Goal: Task Accomplishment & Management: Use online tool/utility

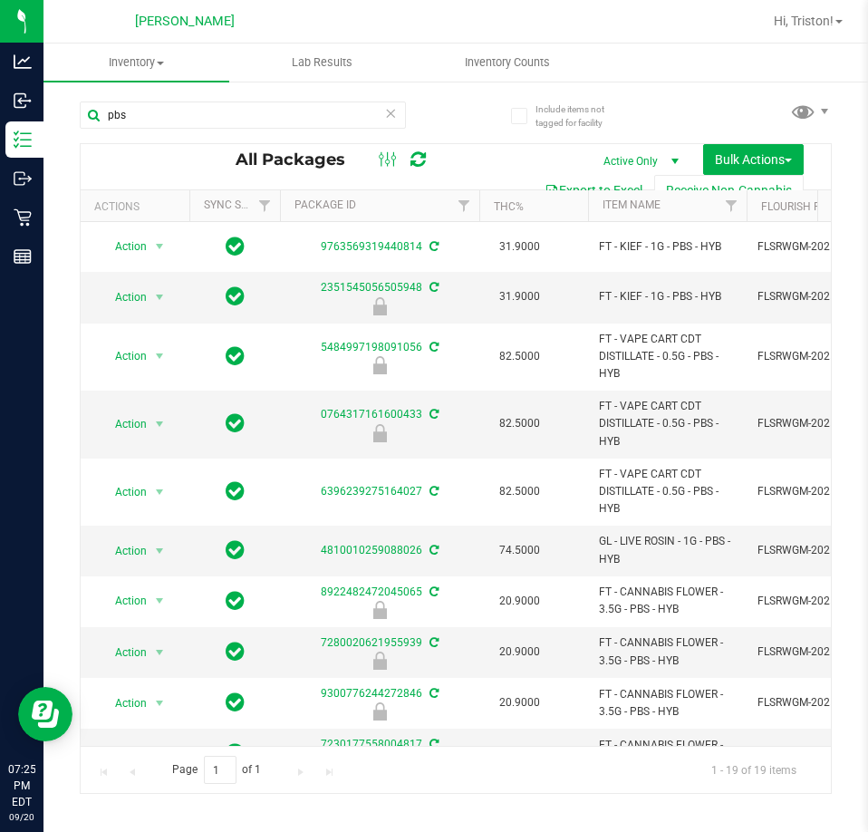
scroll to position [495, 0]
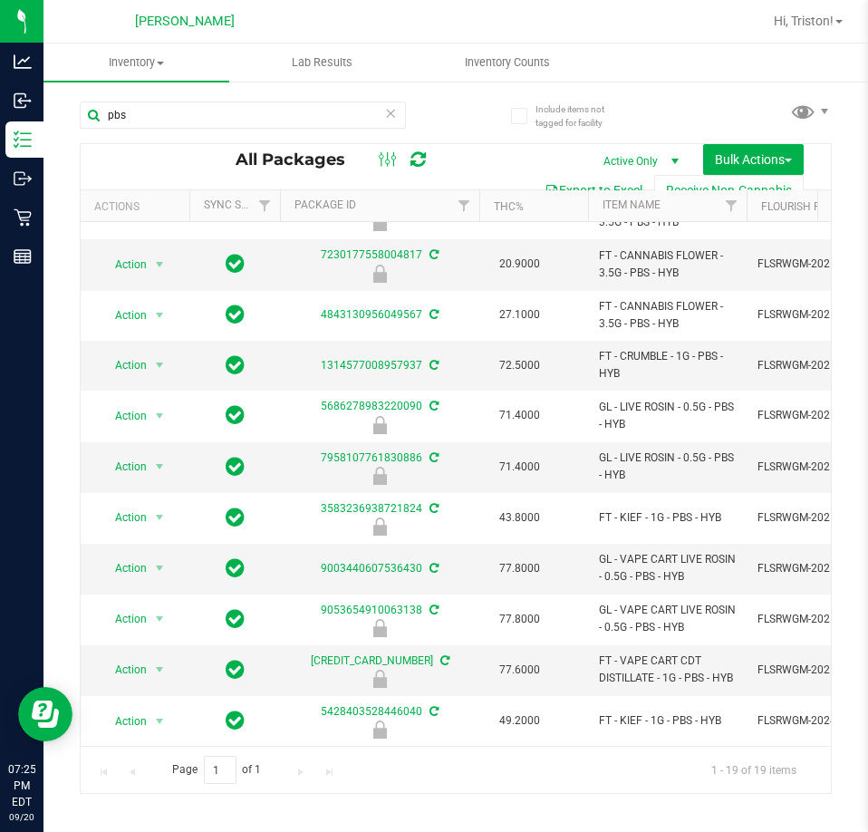
click at [581, 181] on button "Export to Excel" at bounding box center [593, 190] width 121 height 31
click at [620, 207] on link "Item Name" at bounding box center [631, 204] width 58 height 13
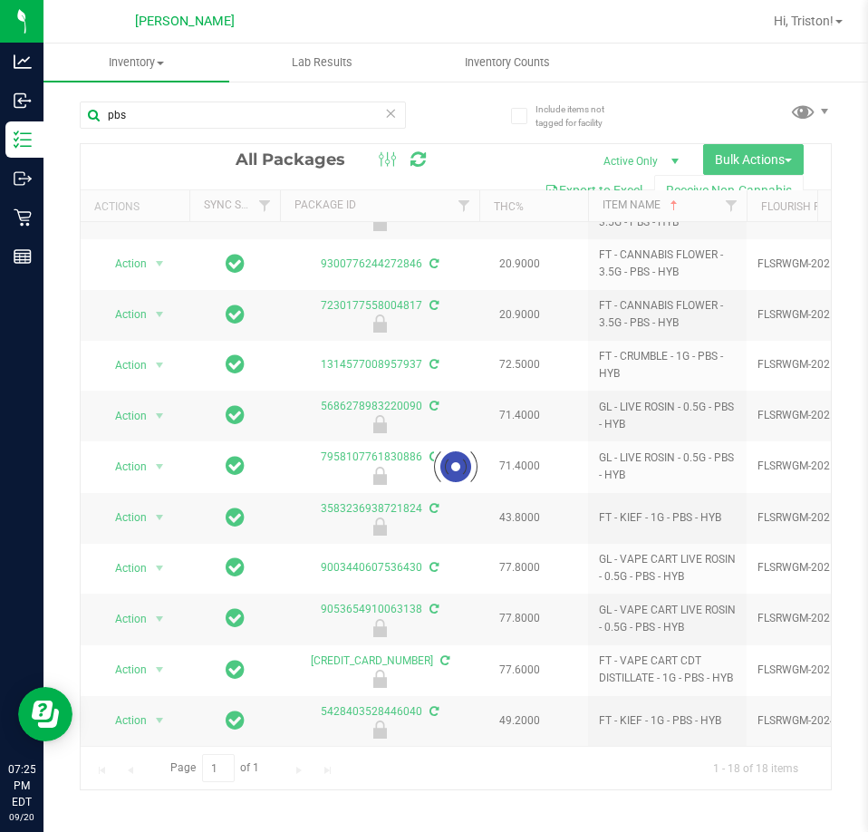
scroll to position [0, 0]
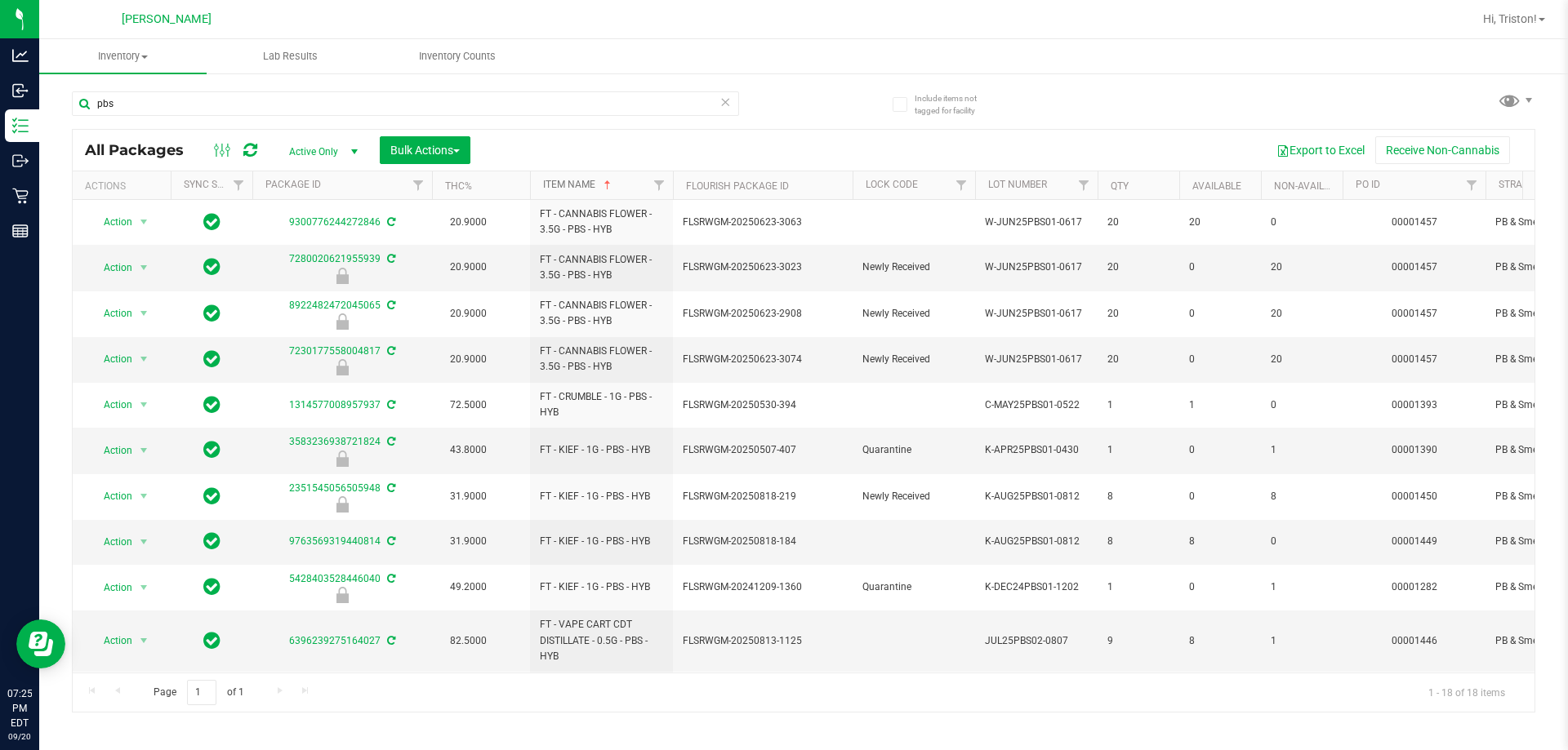
click at [580, 184] on link "Item Name" at bounding box center [578, 184] width 71 height 12
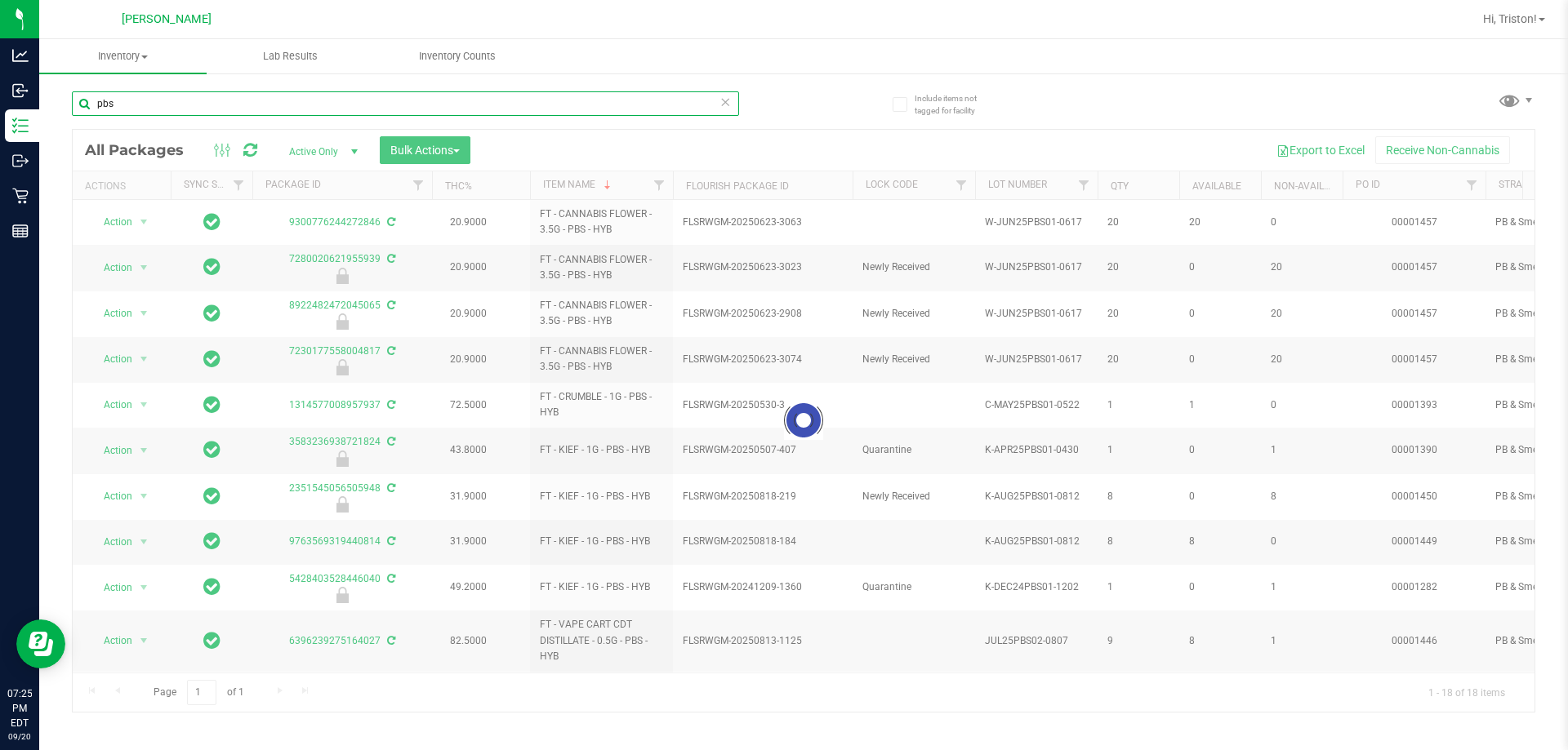
click at [50, 100] on div "Include items not tagged for facility pbs Loading... All Packages Active Only A…" at bounding box center [803, 321] width 1529 height 498
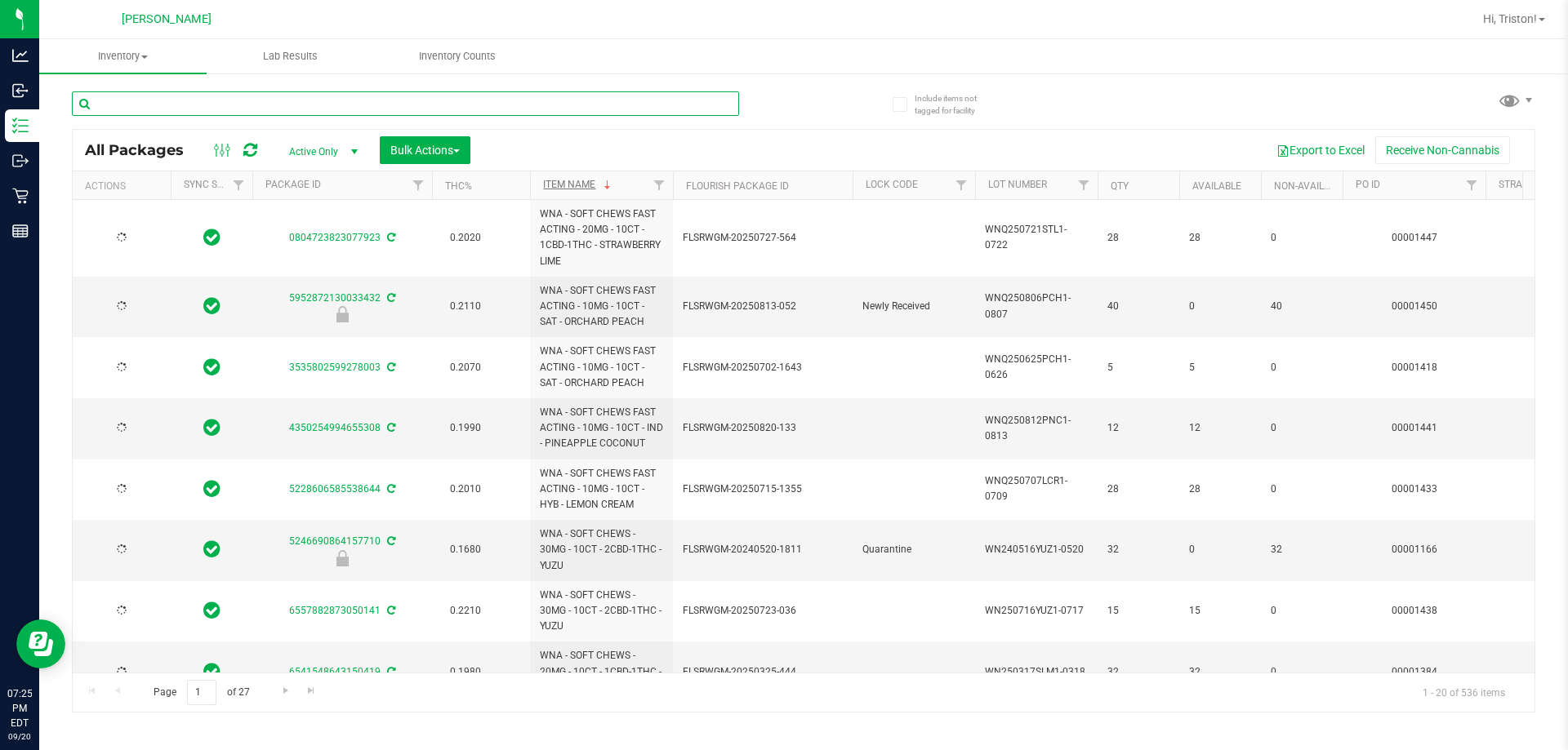
type input "[DATE]"
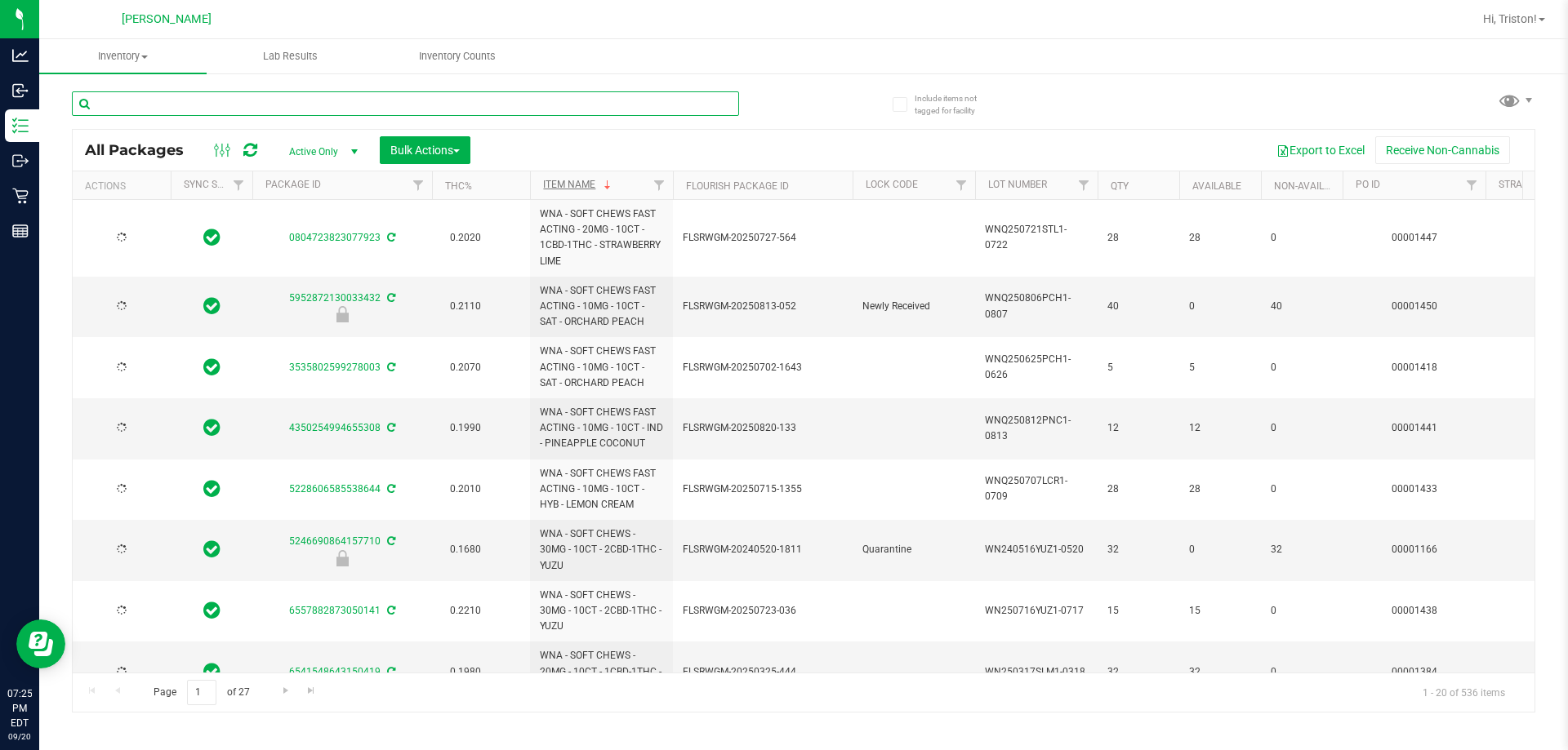
type input "[DATE]"
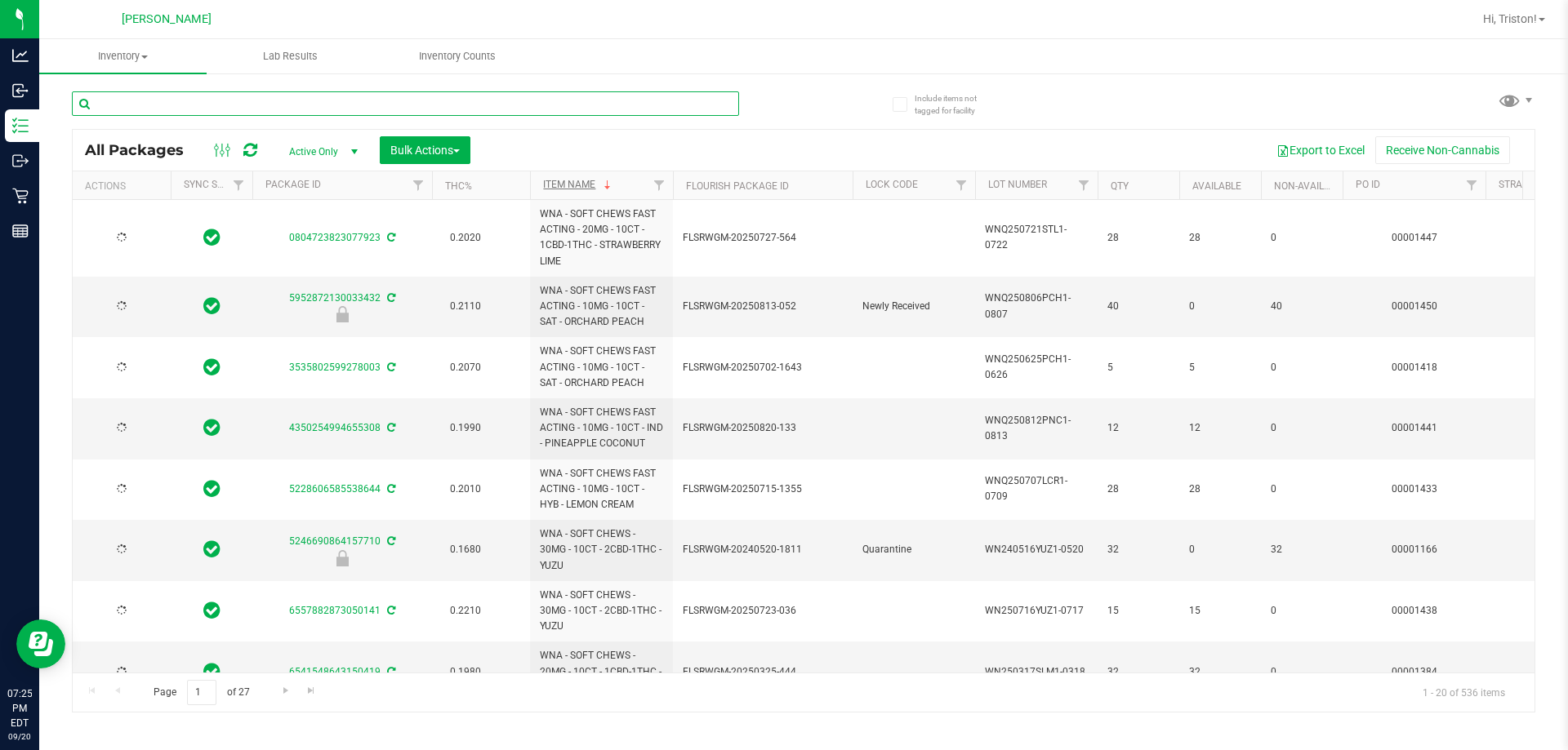
type input "[DATE]"
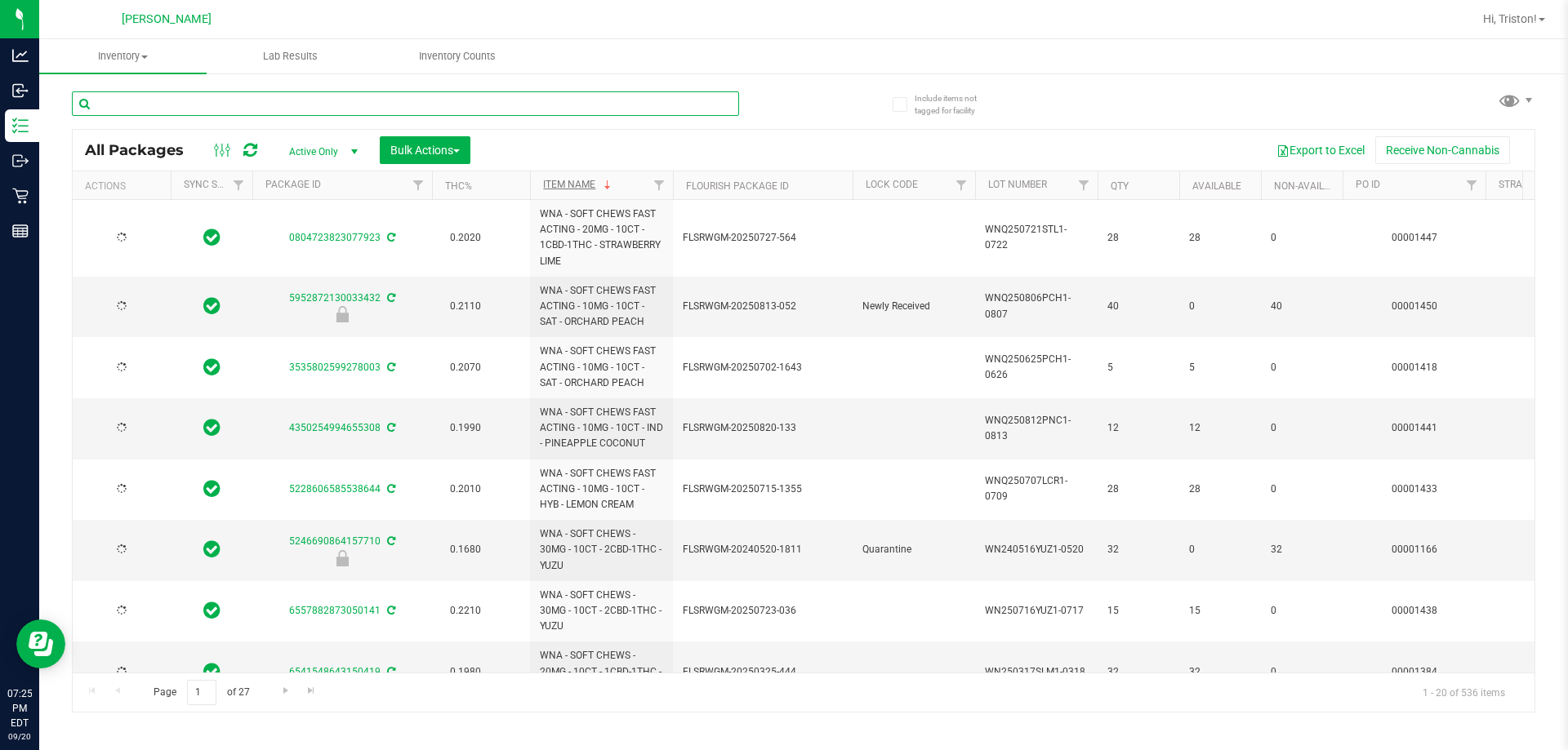
type input "[DATE]"
click at [578, 183] on link "Item Name" at bounding box center [578, 184] width 71 height 12
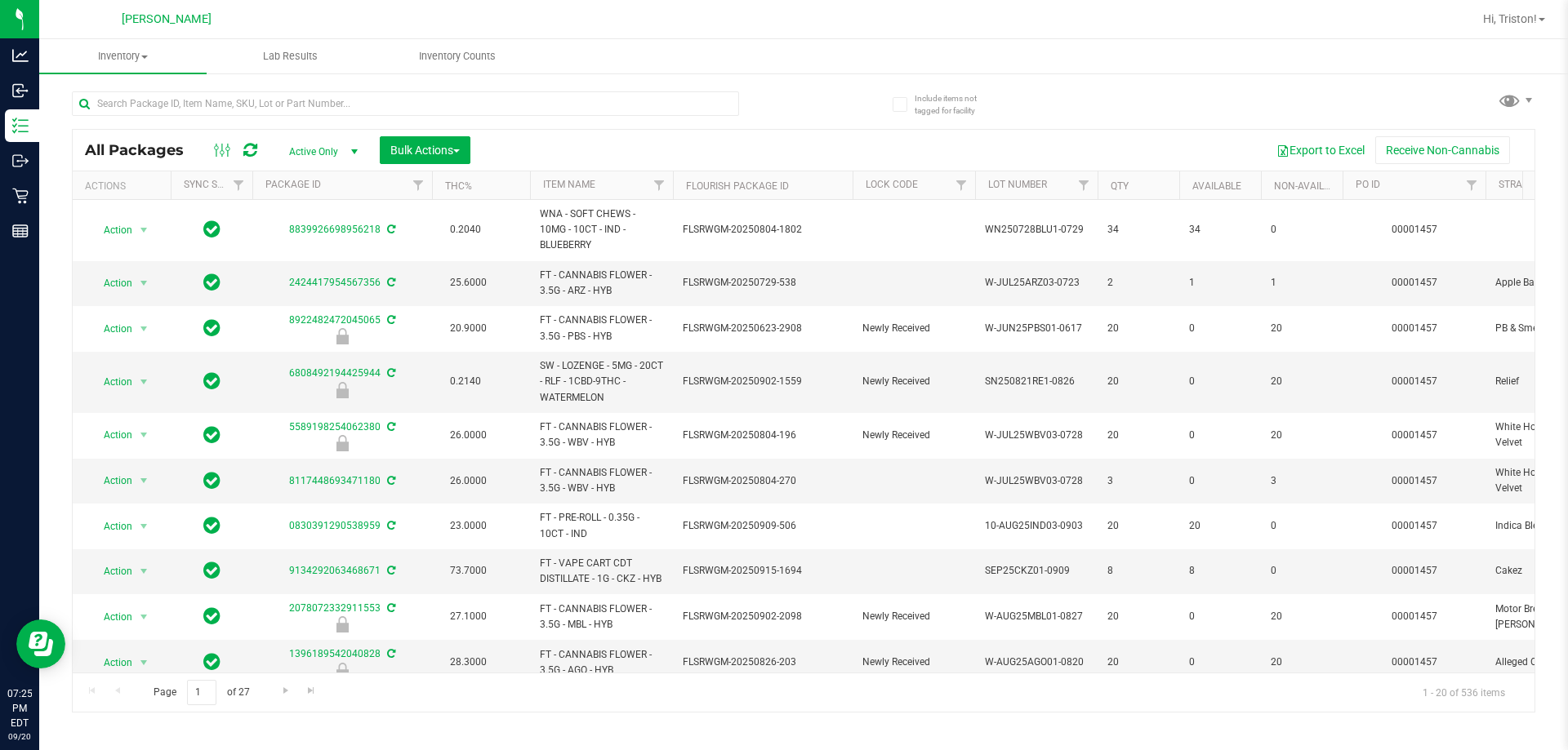
click at [574, 190] on th "Item Name" at bounding box center [601, 186] width 143 height 29
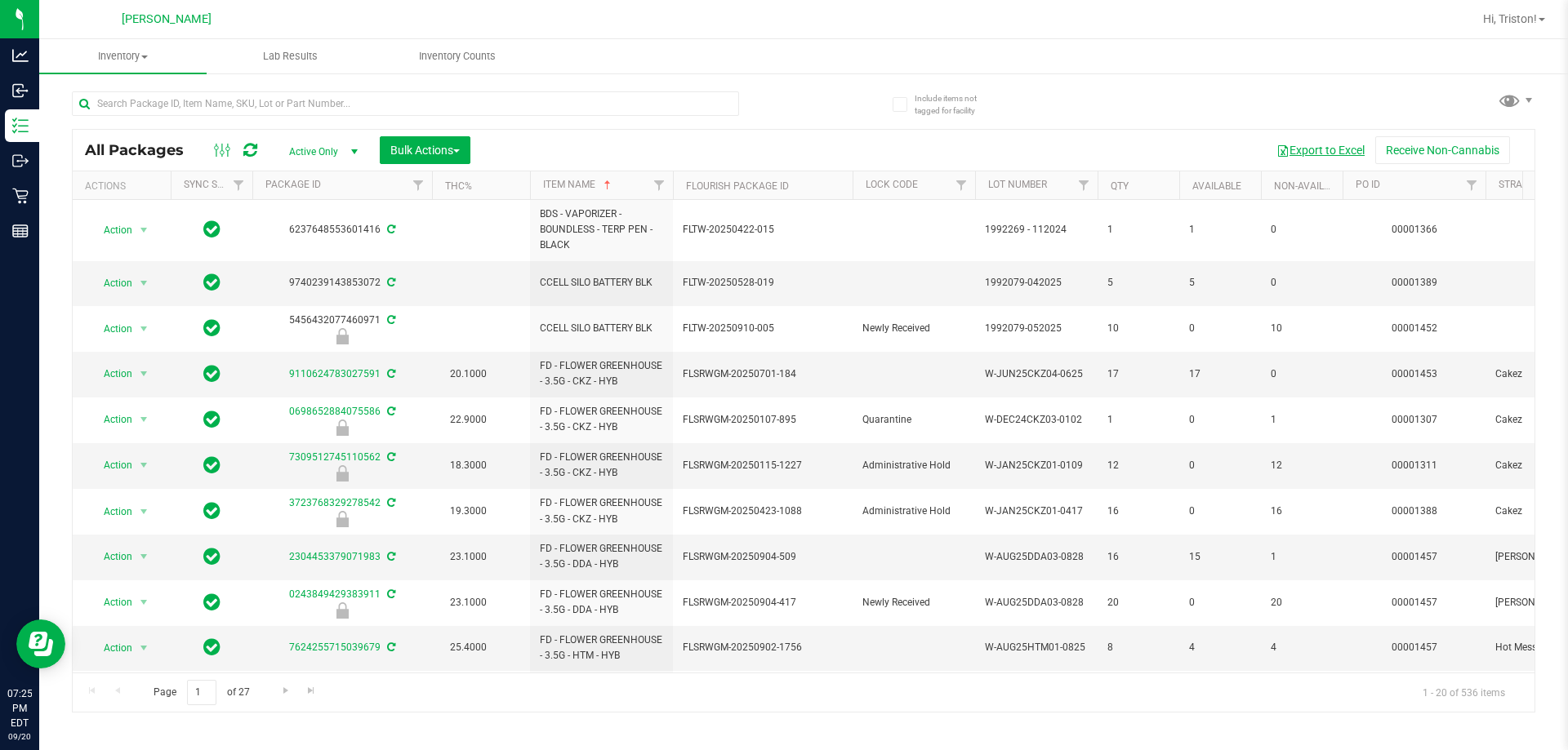
click at [782, 143] on button "Export to Excel" at bounding box center [1320, 150] width 109 height 28
drag, startPoint x: 1205, startPoint y: 637, endPoint x: 1188, endPoint y: 636, distance: 17.0
click at [782, 636] on td "4" at bounding box center [1220, 649] width 82 height 45
click at [782, 640] on span "4" at bounding box center [1220, 647] width 62 height 15
click at [782, 143] on button "Export to Excel" at bounding box center [1320, 150] width 109 height 28
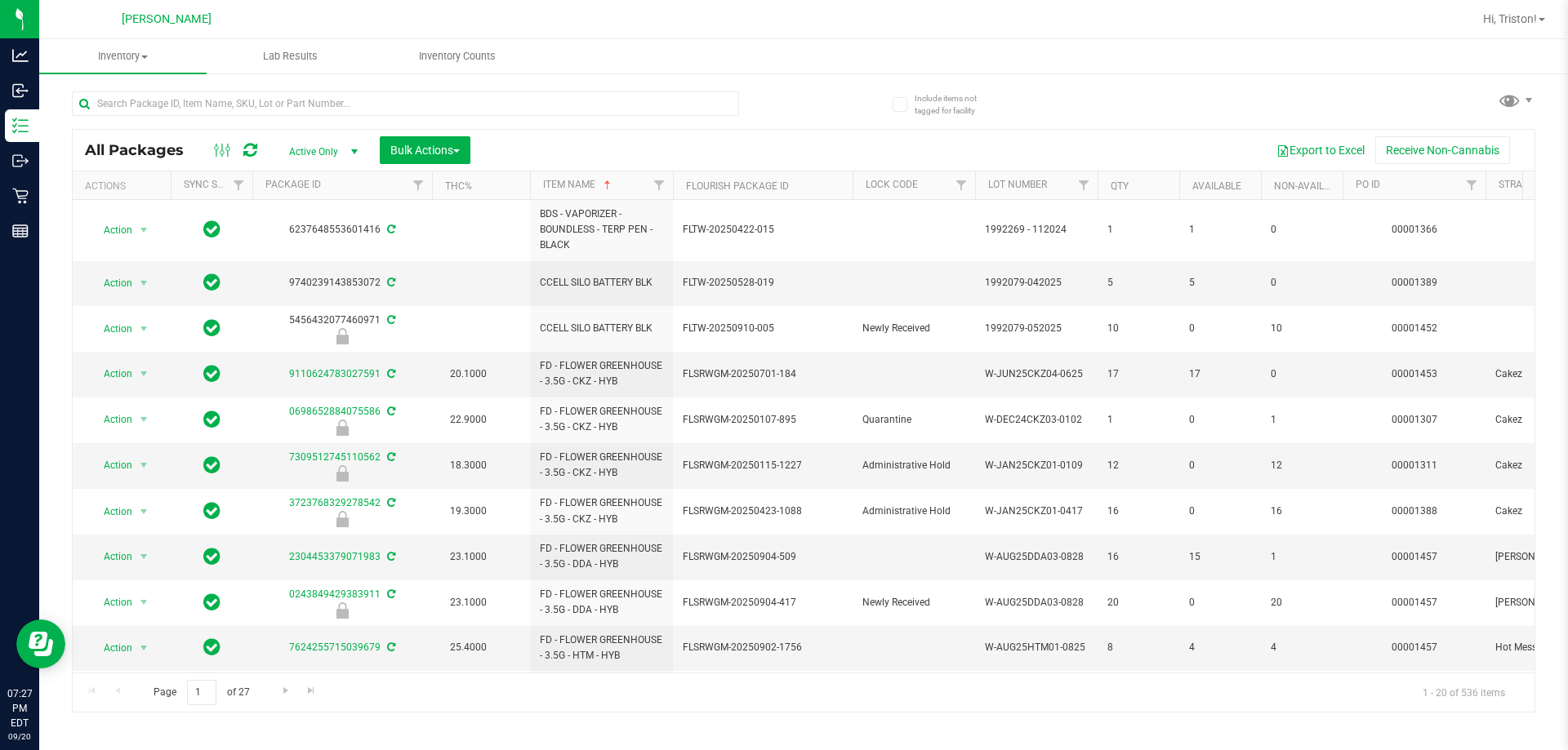
click at [763, 123] on div at bounding box center [438, 103] width 732 height 52
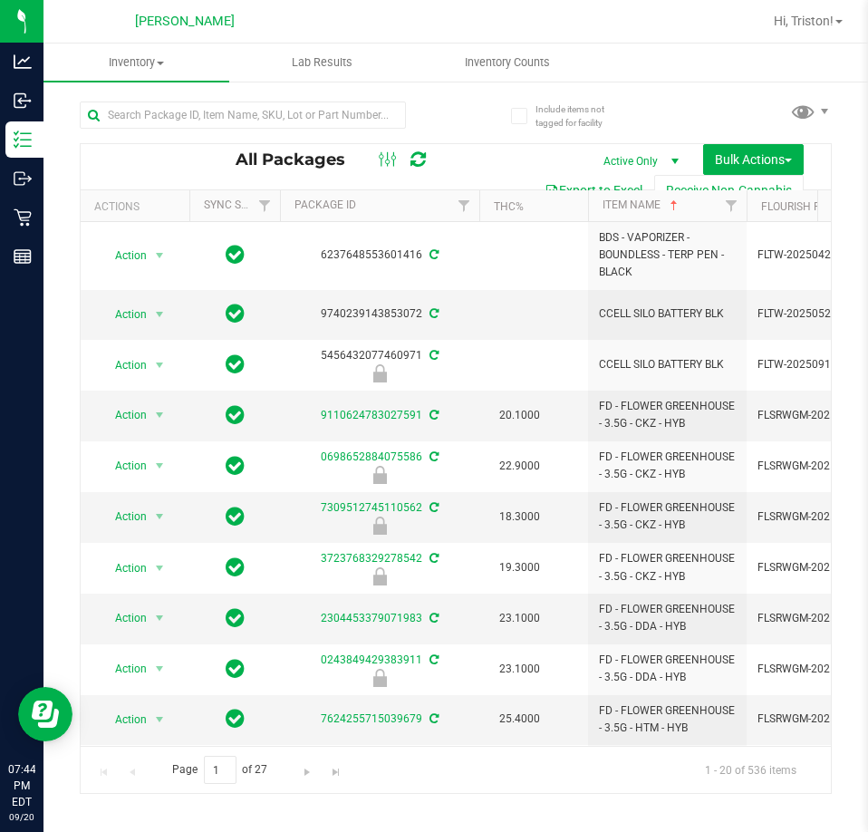
click at [536, 20] on div at bounding box center [542, 21] width 437 height 35
click at [584, 19] on div at bounding box center [542, 21] width 437 height 35
click at [234, 107] on input "text" at bounding box center [243, 114] width 326 height 27
type input "pj1"
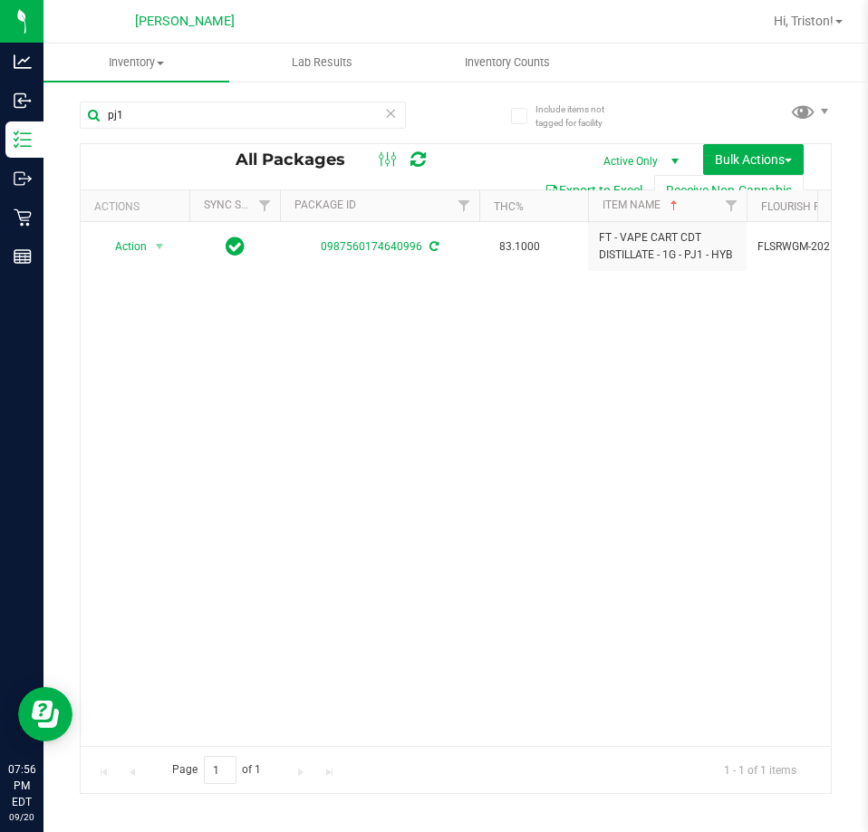
drag, startPoint x: 437, startPoint y: 507, endPoint x: 378, endPoint y: 319, distance: 197.4
click at [437, 507] on div "Action Action Adjust qty Create package Edit attributes Global inventory Locate…" at bounding box center [456, 484] width 750 height 524
click at [396, 111] on icon at bounding box center [390, 112] width 13 height 22
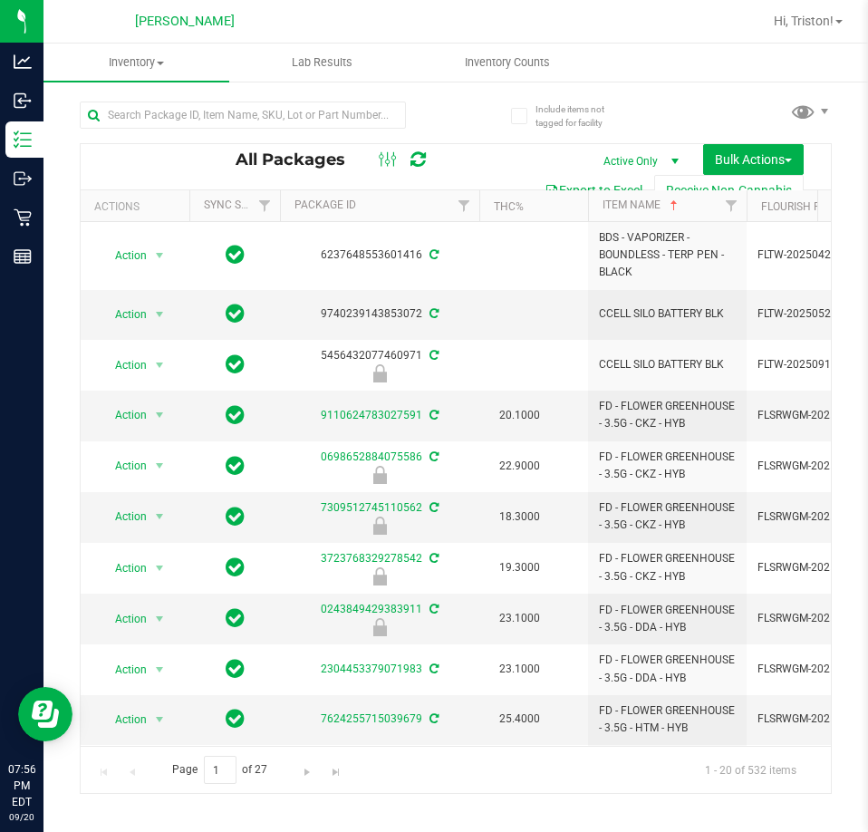
click at [528, 147] on div "All Packages Active Only Active Only Lab Samples Locked All External Internal B…" at bounding box center [456, 166] width 750 height 45
